Goal: Transaction & Acquisition: Purchase product/service

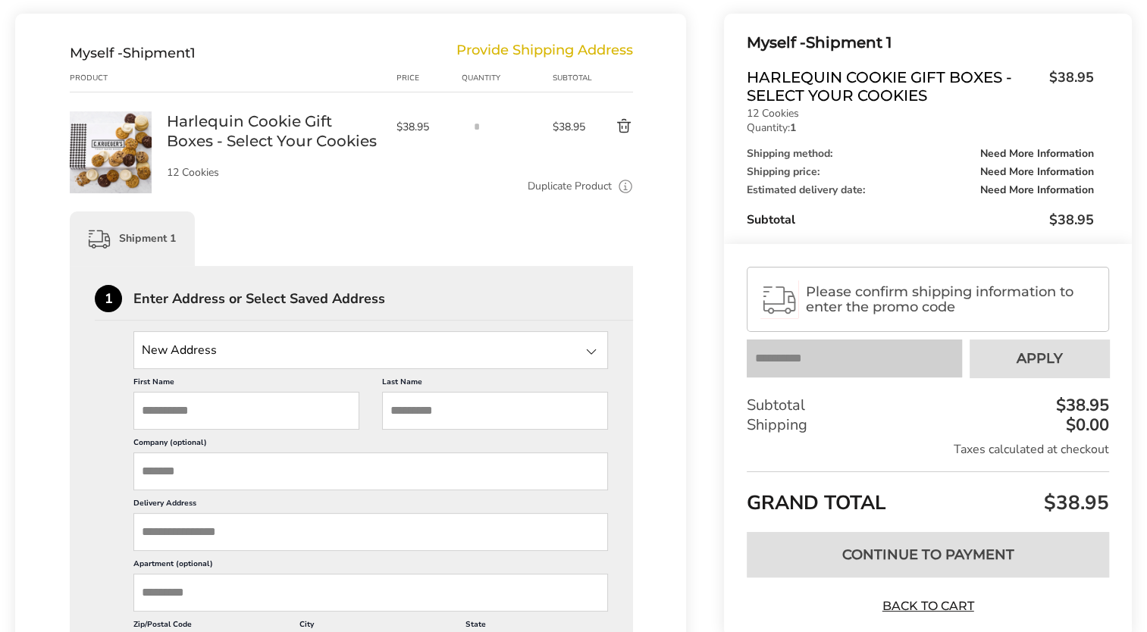
scroll to position [5, 0]
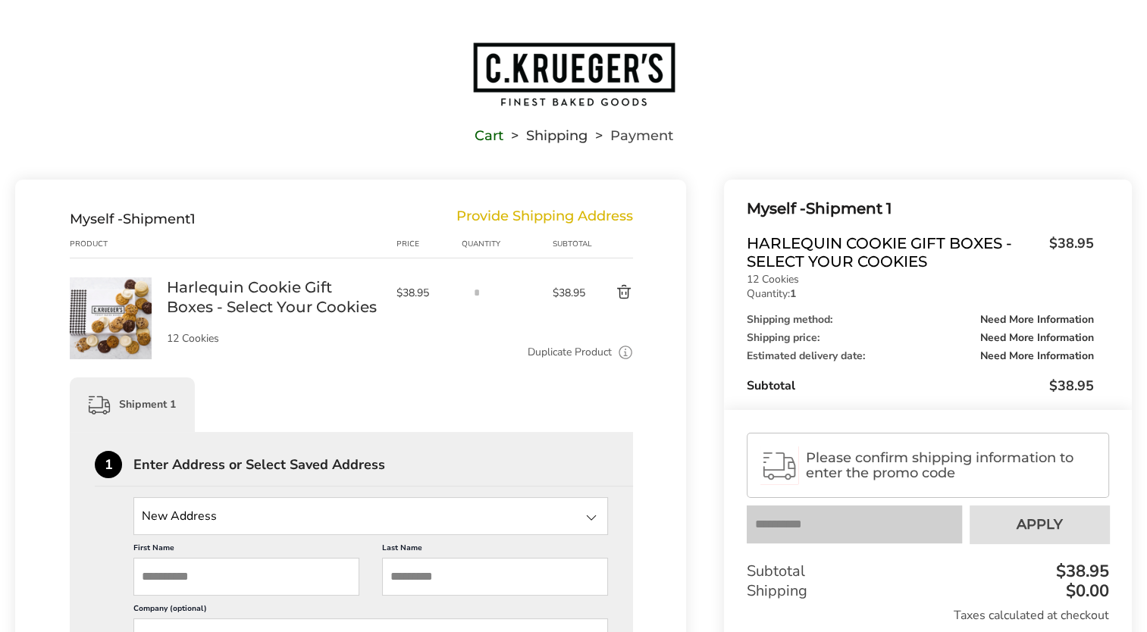
click at [254, 285] on link "Harlequin Cookie Gift Boxes - Select Your Cookies" at bounding box center [274, 297] width 215 height 39
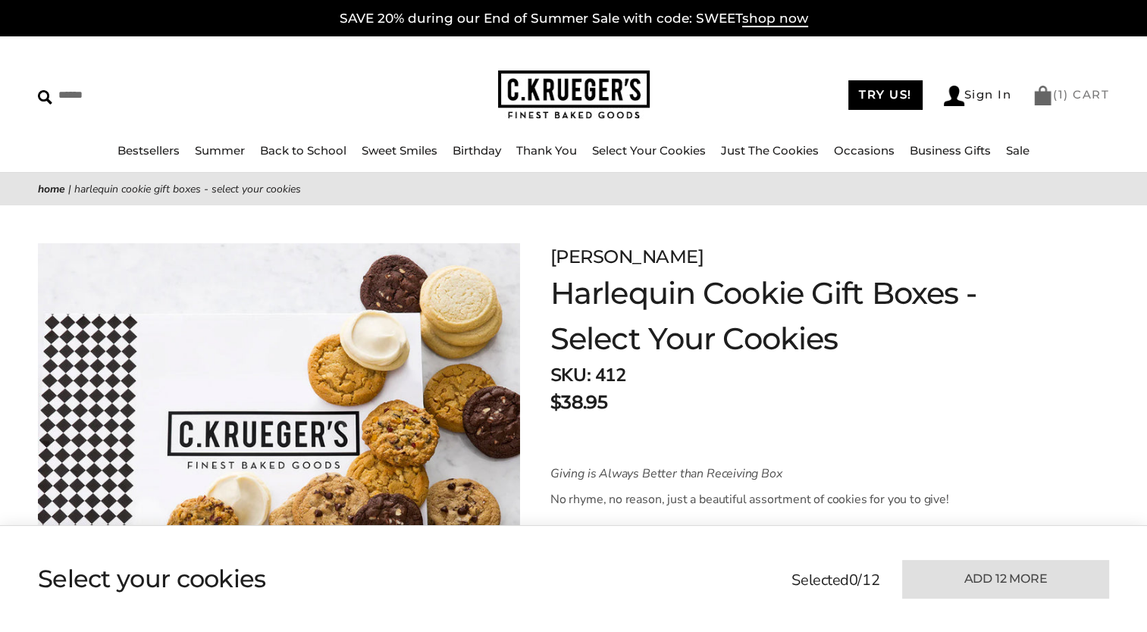
click at [1077, 97] on link "( 1 ) CART" at bounding box center [1071, 94] width 77 height 14
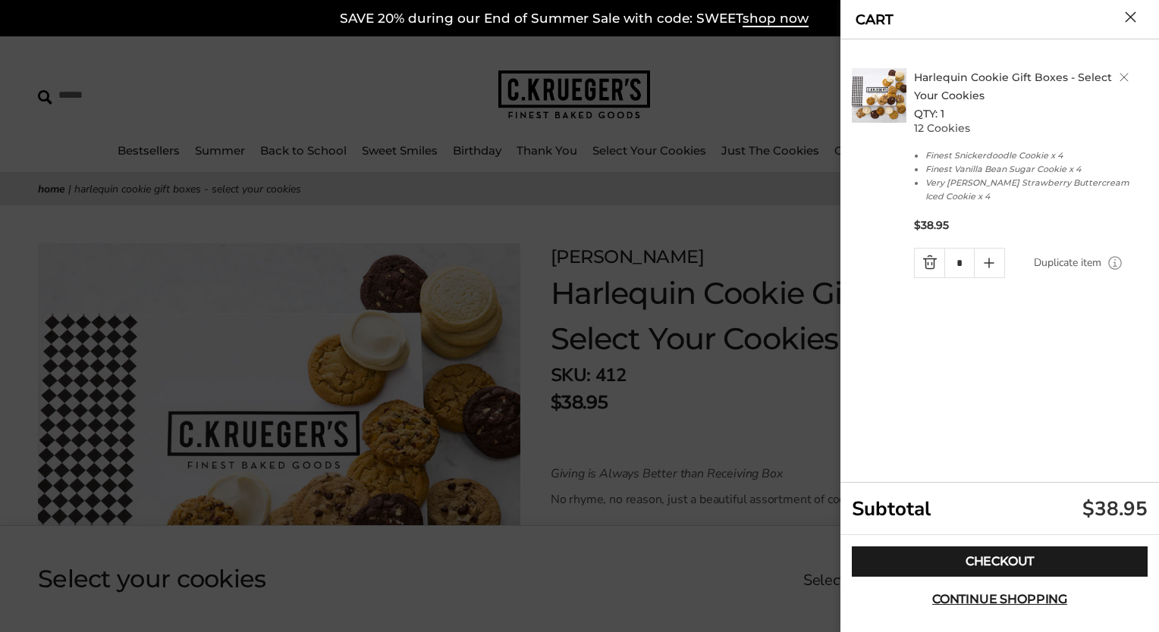
click at [1128, 14] on button "Close cart" at bounding box center [1130, 16] width 11 height 11
